Goal: Transaction & Acquisition: Purchase product/service

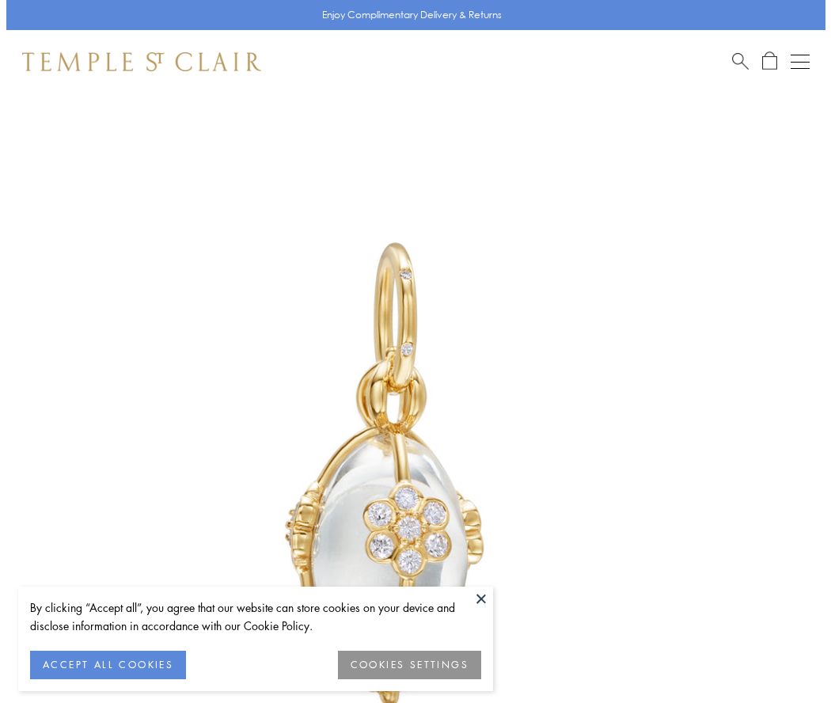
scroll to position [50, 0]
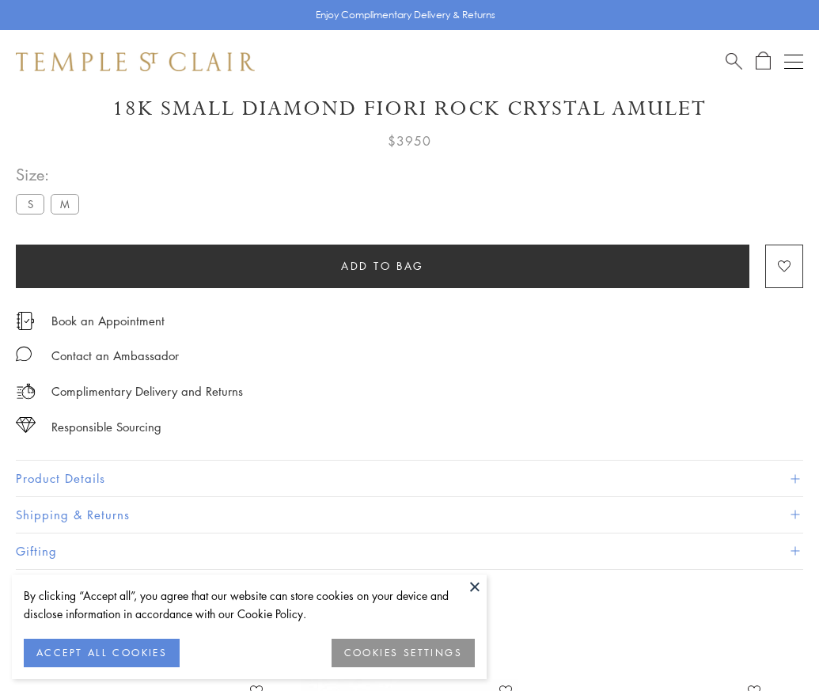
click at [382, 265] on span "Add to bag" at bounding box center [382, 265] width 83 height 17
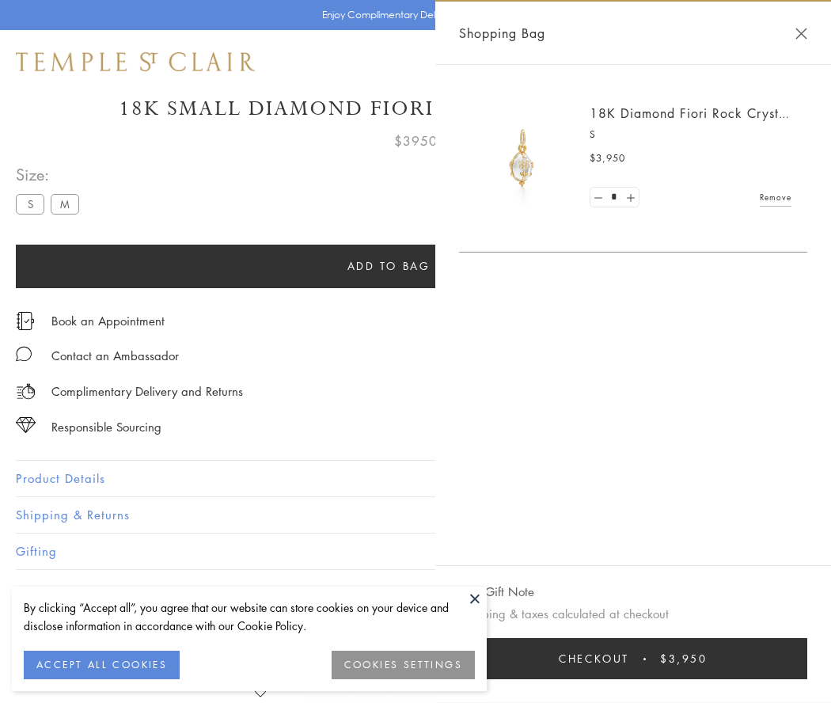
click at [633, 659] on button "Checkout $3,950" at bounding box center [633, 658] width 348 height 41
